Goal: Transaction & Acquisition: Purchase product/service

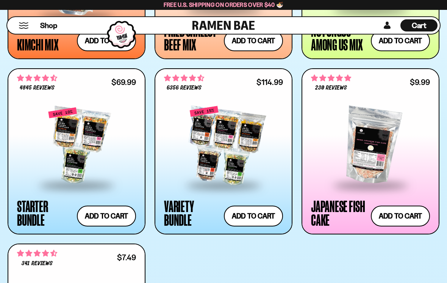
scroll to position [767, 0]
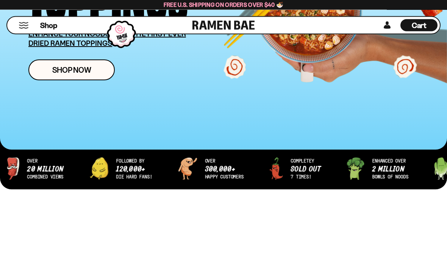
scroll to position [175, 0]
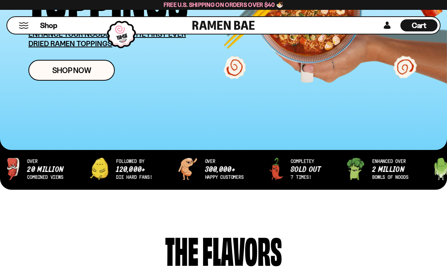
click at [52, 75] on link "Shop Now" at bounding box center [71, 70] width 86 height 21
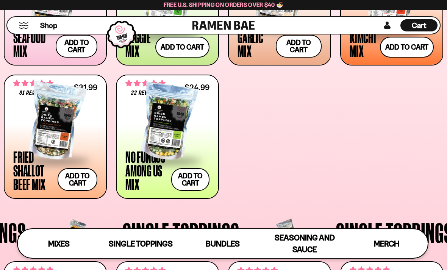
scroll to position [374, 0]
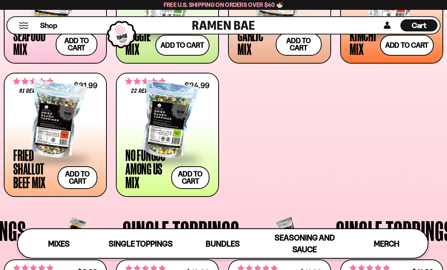
click at [156, 165] on span at bounding box center [167, 159] width 84 height 27
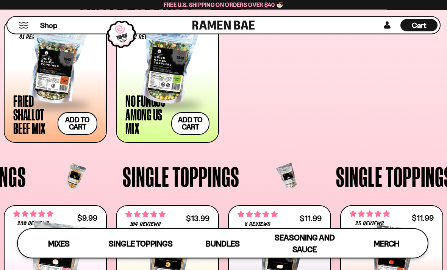
scroll to position [429, 0]
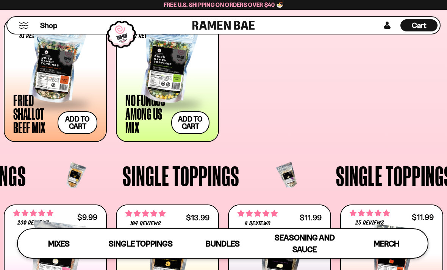
click at [66, 123] on button "Add to cart Add ― Regular price $31.99 Regular price Sale price $31.99 Unit pri…" at bounding box center [78, 122] width 40 height 23
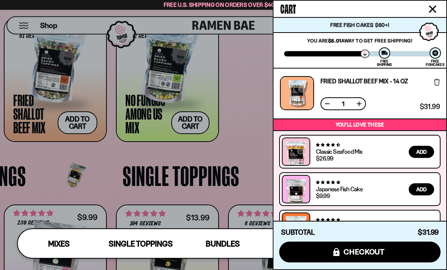
click at [252, 118] on div at bounding box center [223, 135] width 447 height 270
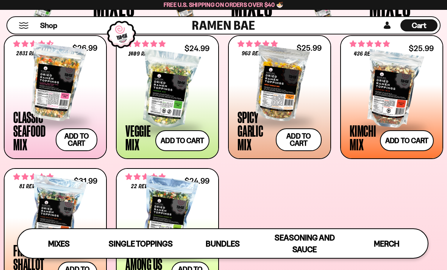
scroll to position [279, 0]
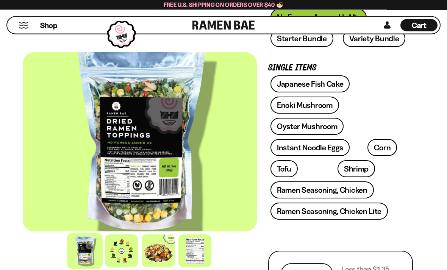
scroll to position [258, 0]
click at [112, 268] on div at bounding box center [121, 251] width 33 height 33
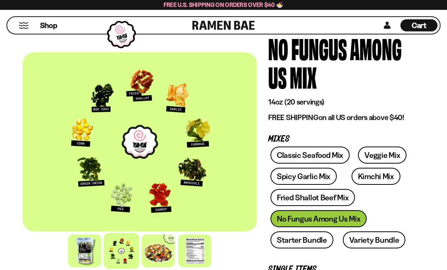
scroll to position [0, 0]
